Goal: Information Seeking & Learning: Learn about a topic

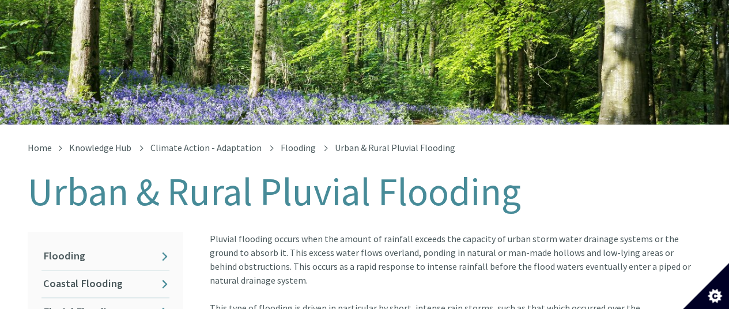
scroll to position [173, 0]
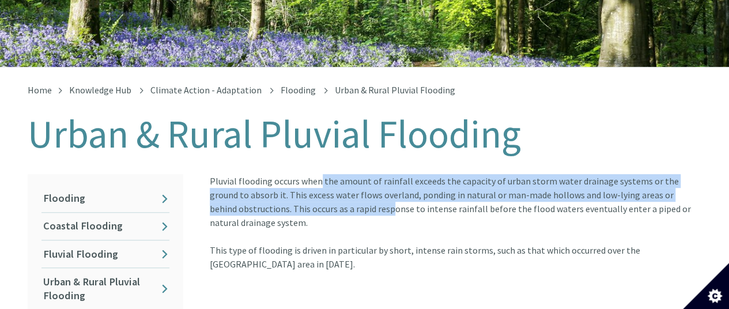
drag, startPoint x: 211, startPoint y: 170, endPoint x: 260, endPoint y: 197, distance: 56.5
click at [260, 197] on article "Pluvial flooding occurs when the amount of rainfall exceeds the capacity of urb…" at bounding box center [450, 222] width 501 height 97
copy article "Pluvial flooding occurs when the amount of rainfall exceeds the capacity of urb…"
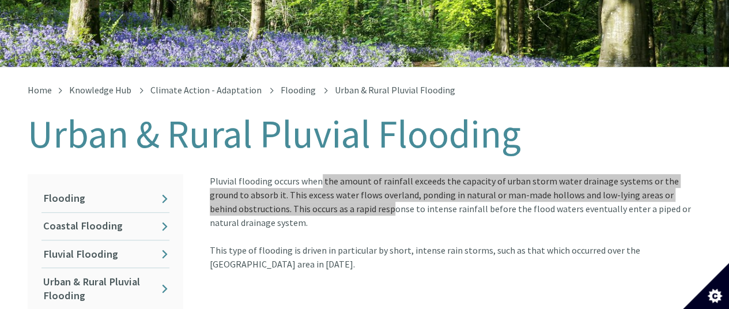
scroll to position [230, 0]
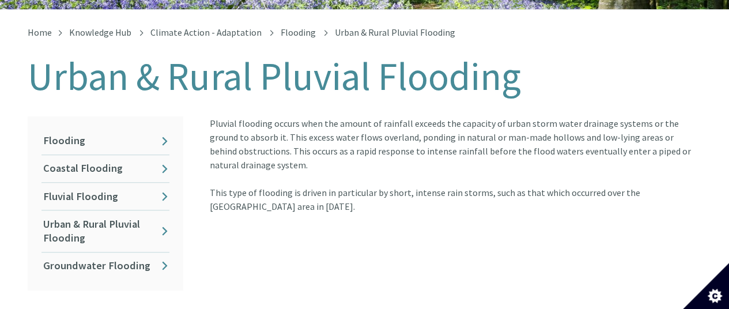
click at [374, 206] on div "Pluvial flooding occurs when the amount of rainfall exceeds the capacity of urb…" at bounding box center [451, 203] width 518 height 174
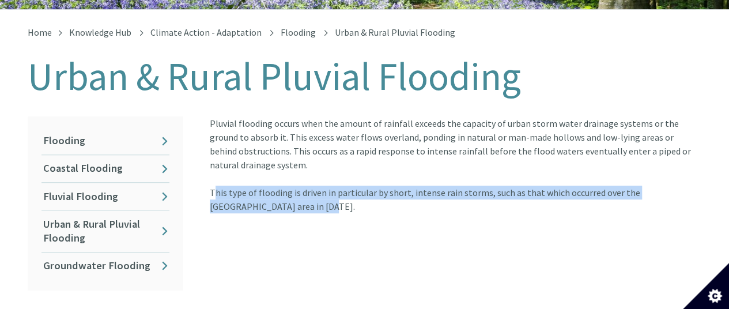
drag, startPoint x: 210, startPoint y: 181, endPoint x: 262, endPoint y: 200, distance: 55.0
click at [262, 200] on article "Pluvial flooding occurs when the amount of rainfall exceeds the capacity of urb…" at bounding box center [450, 164] width 501 height 97
copy article "This type of flooding is driven in particular by short, intense rain storms, su…"
click at [85, 189] on link "Fluvial Flooding" at bounding box center [105, 196] width 128 height 27
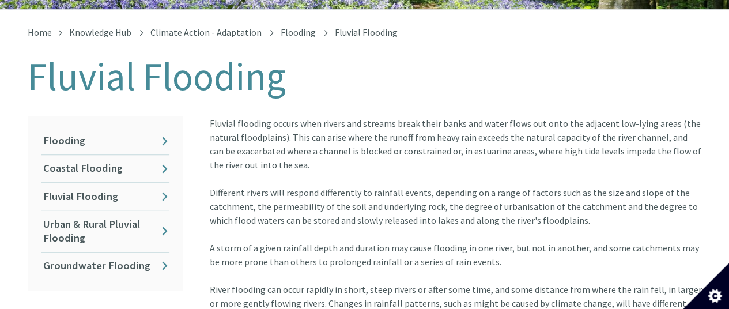
scroll to position [288, 0]
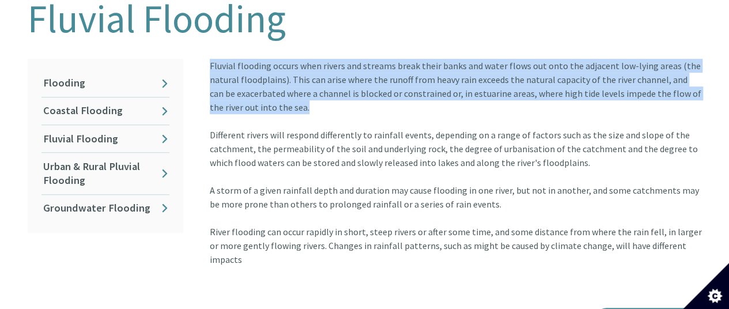
drag, startPoint x: 211, startPoint y: 54, endPoint x: 305, endPoint y: 92, distance: 101.6
click at [305, 92] on div "Fluvial flooding occurs when rivers and streams break their banks and water flo…" at bounding box center [456, 162] width 492 height 207
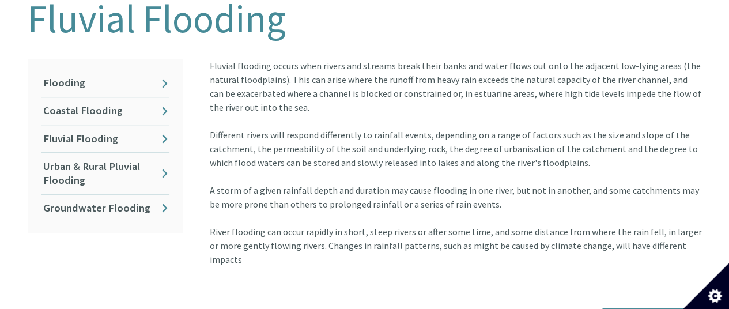
click at [243, 130] on div "Fluvial flooding occurs when rivers and streams break their banks and water flo…" at bounding box center [456, 162] width 492 height 207
click at [207, 120] on article "Fluvial flooding occurs when rivers and streams break their banks and water flo…" at bounding box center [450, 169] width 501 height 221
drag, startPoint x: 211, startPoint y: 53, endPoint x: 718, endPoint y: 237, distance: 538.8
click at [718, 237] on div "Home Knowledge Hub Climate Action - Adaptation Flooding Fluvial Flooding Fluvia…" at bounding box center [364, 160] width 729 height 416
copy div "luvial flooding occurs when rivers and streams break their banks and water flow…"
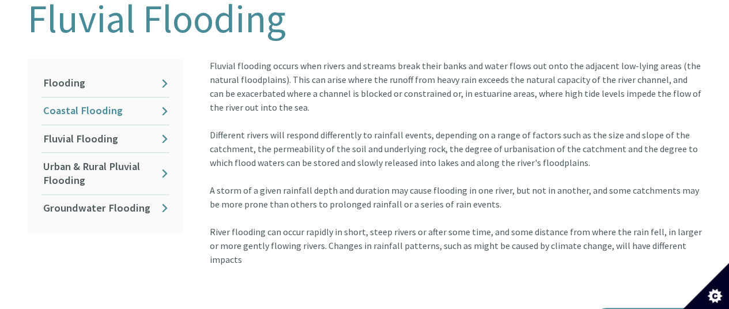
click at [81, 97] on link "Coastal Flooding" at bounding box center [105, 110] width 128 height 27
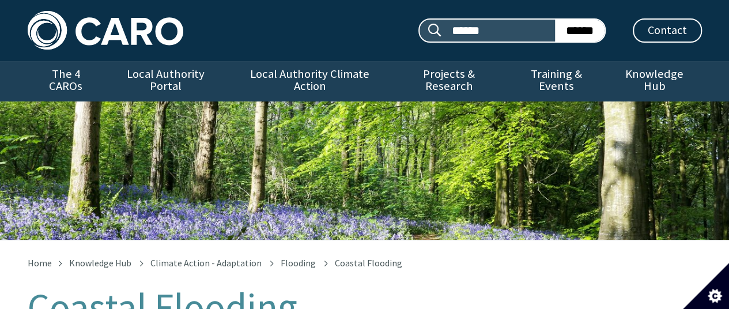
scroll to position [173, 0]
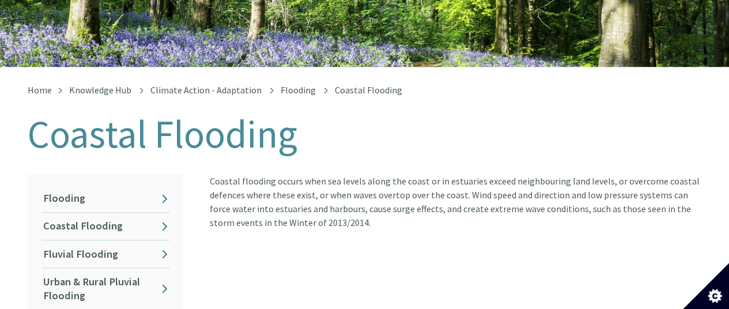
drag, startPoint x: 211, startPoint y: 165, endPoint x: 366, endPoint y: 207, distance: 160.0
click at [366, 207] on article "Coastal flooding occurs when sea levels along the coast or in estuaries exceed …" at bounding box center [450, 201] width 501 height 55
copy article "Coastal flooding occurs when sea levels along the coast or in estuaries exceed …"
drag, startPoint x: 281, startPoint y: 230, endPoint x: 286, endPoint y: 224, distance: 8.2
click at [281, 230] on div "Coastal flooding occurs when sea levels along the coast or in estuaries exceed …" at bounding box center [451, 261] width 518 height 174
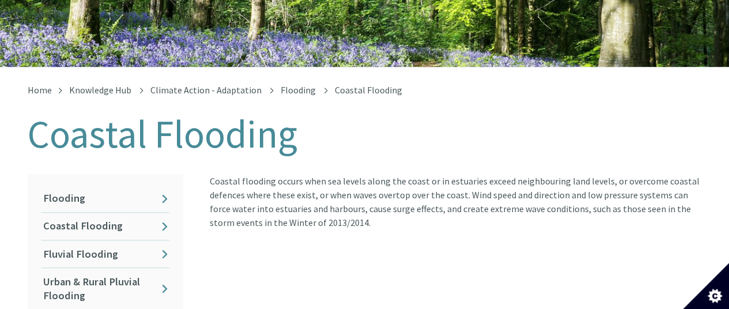
drag, startPoint x: 338, startPoint y: 206, endPoint x: 293, endPoint y: 240, distance: 56.2
click at [262, 209] on article "Coastal flooding occurs when sea levels along the coast or in estuaries exceed …" at bounding box center [450, 201] width 501 height 55
copy article "Winter of 2013/2014"
